Goal: Browse casually: Explore the website without a specific task or goal

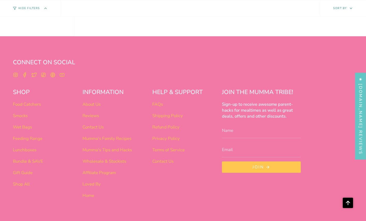
scroll to position [1902, 0]
